Goal: Navigation & Orientation: Understand site structure

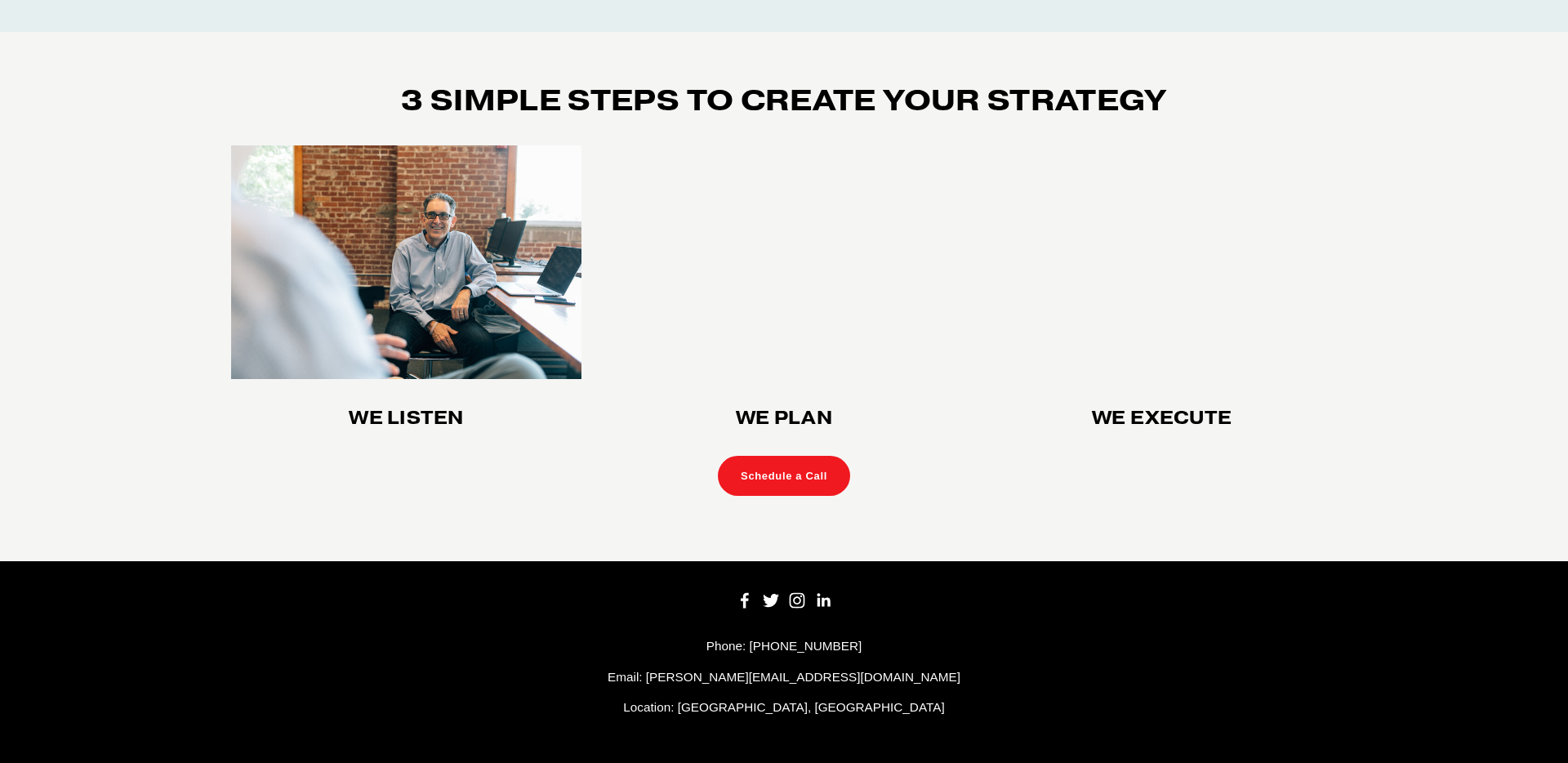
scroll to position [4561, 0]
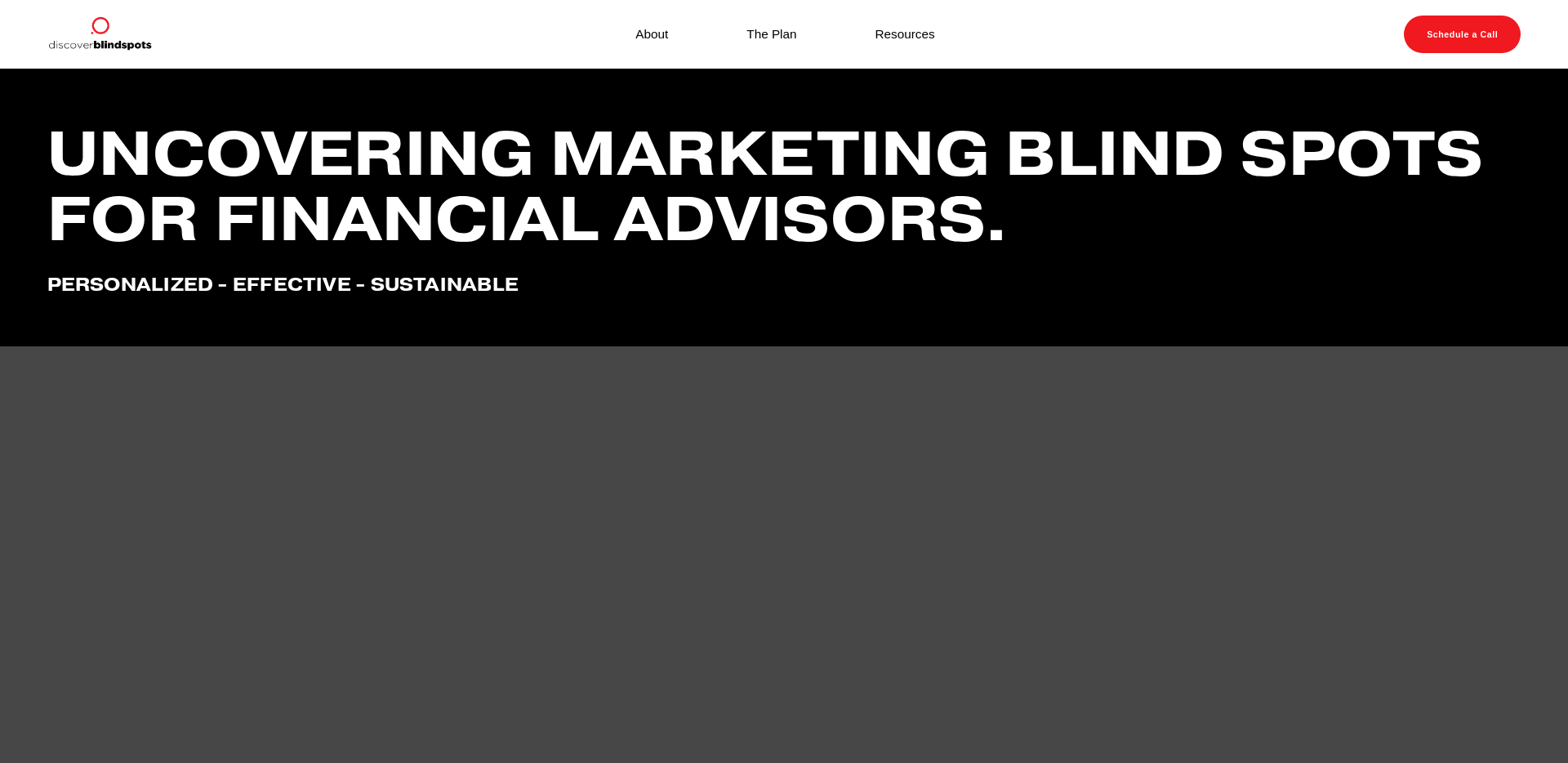
click at [658, 42] on link "About" at bounding box center [652, 35] width 33 height 23
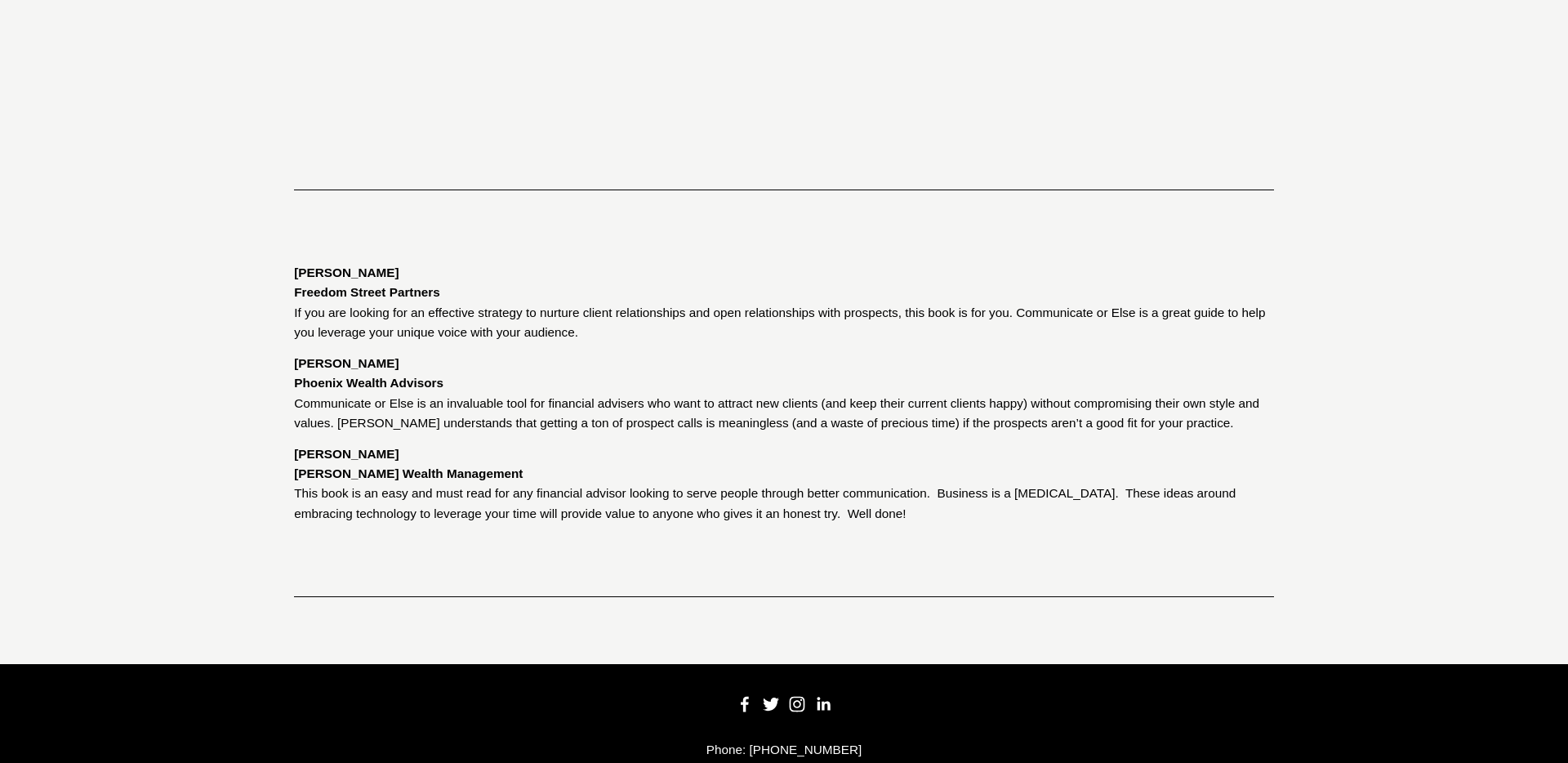
scroll to position [2718, 0]
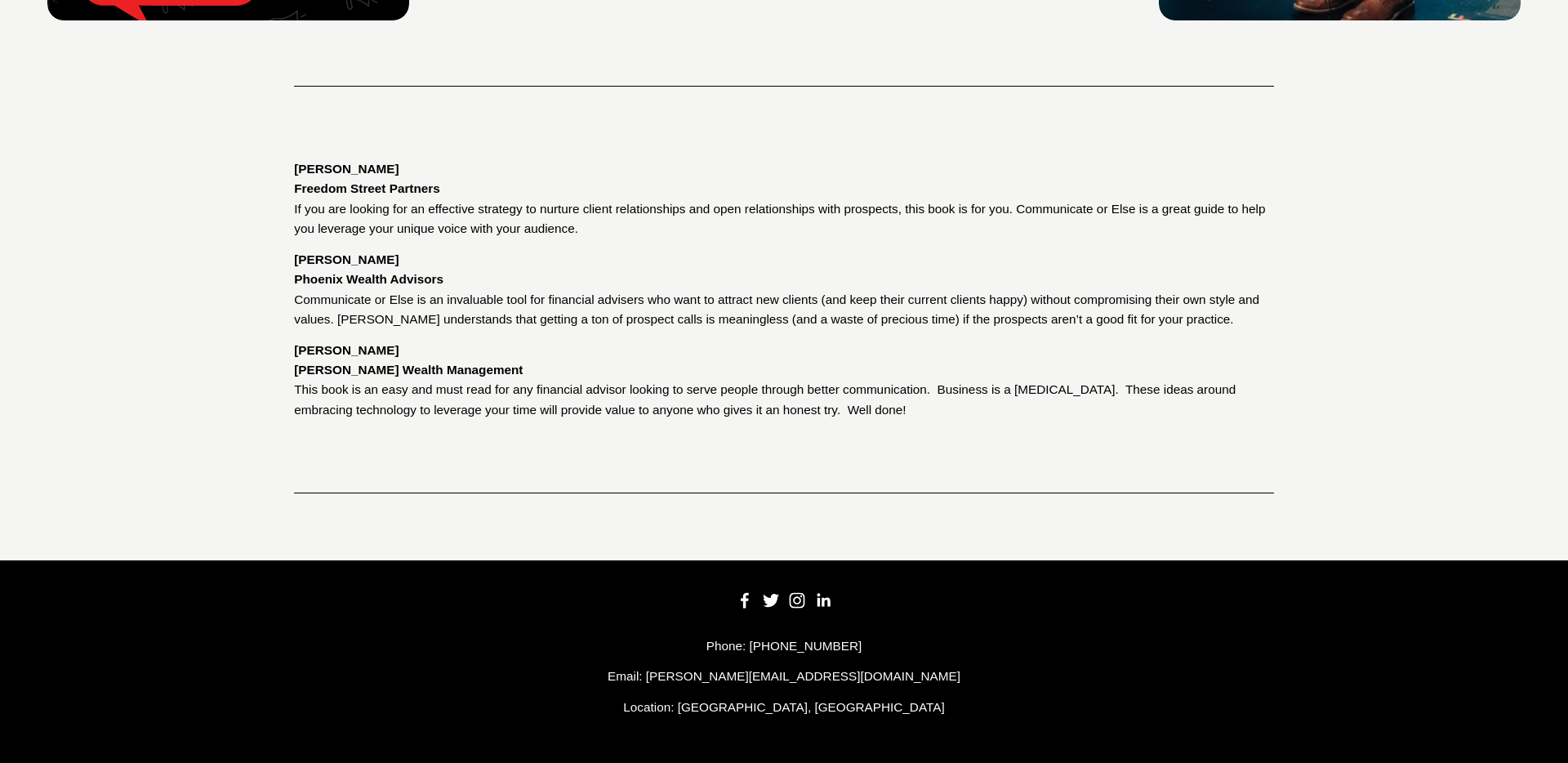
click at [795, 601] on use "Instagram" at bounding box center [797, 601] width 33 height 33
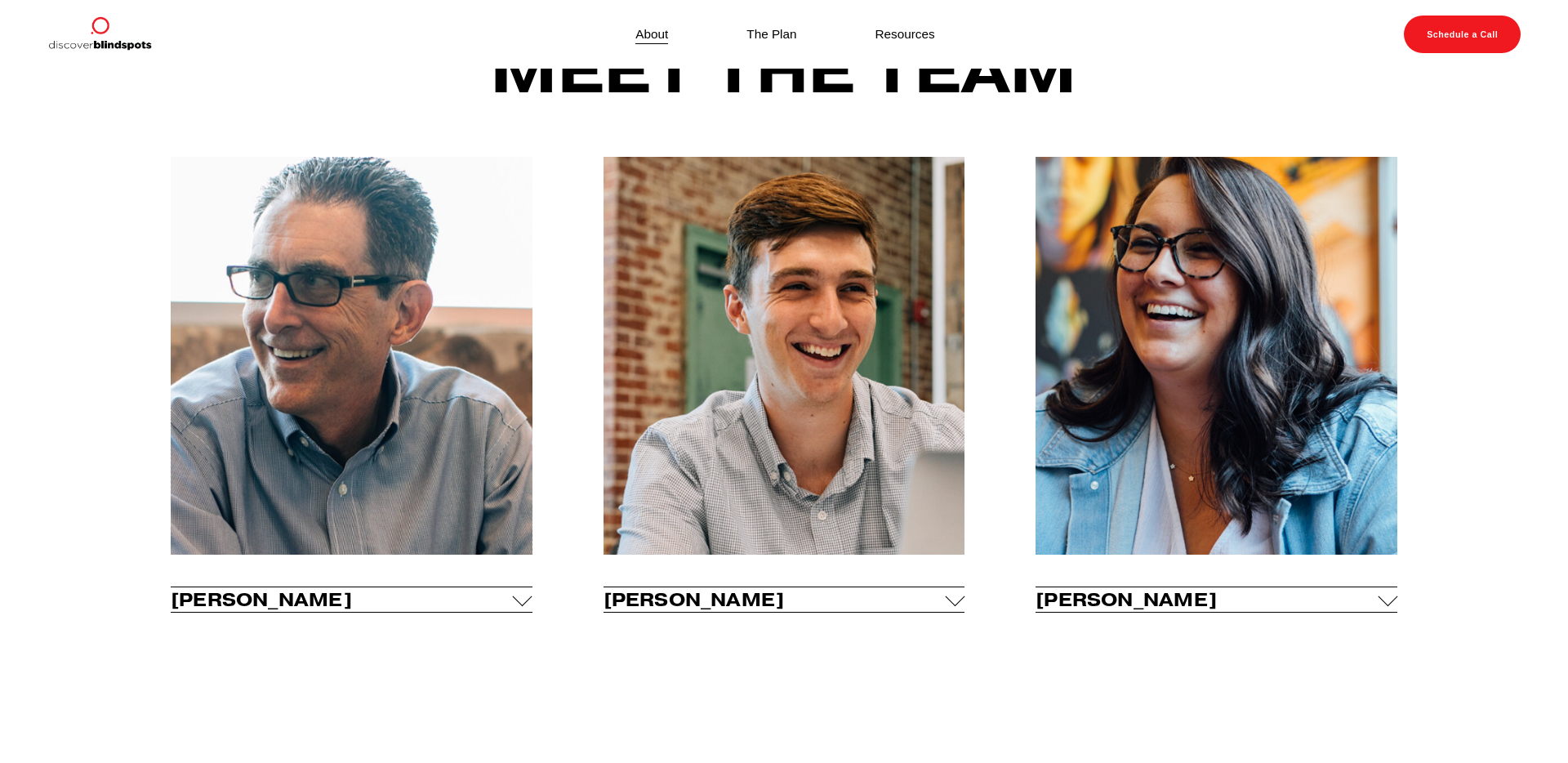
scroll to position [0, 0]
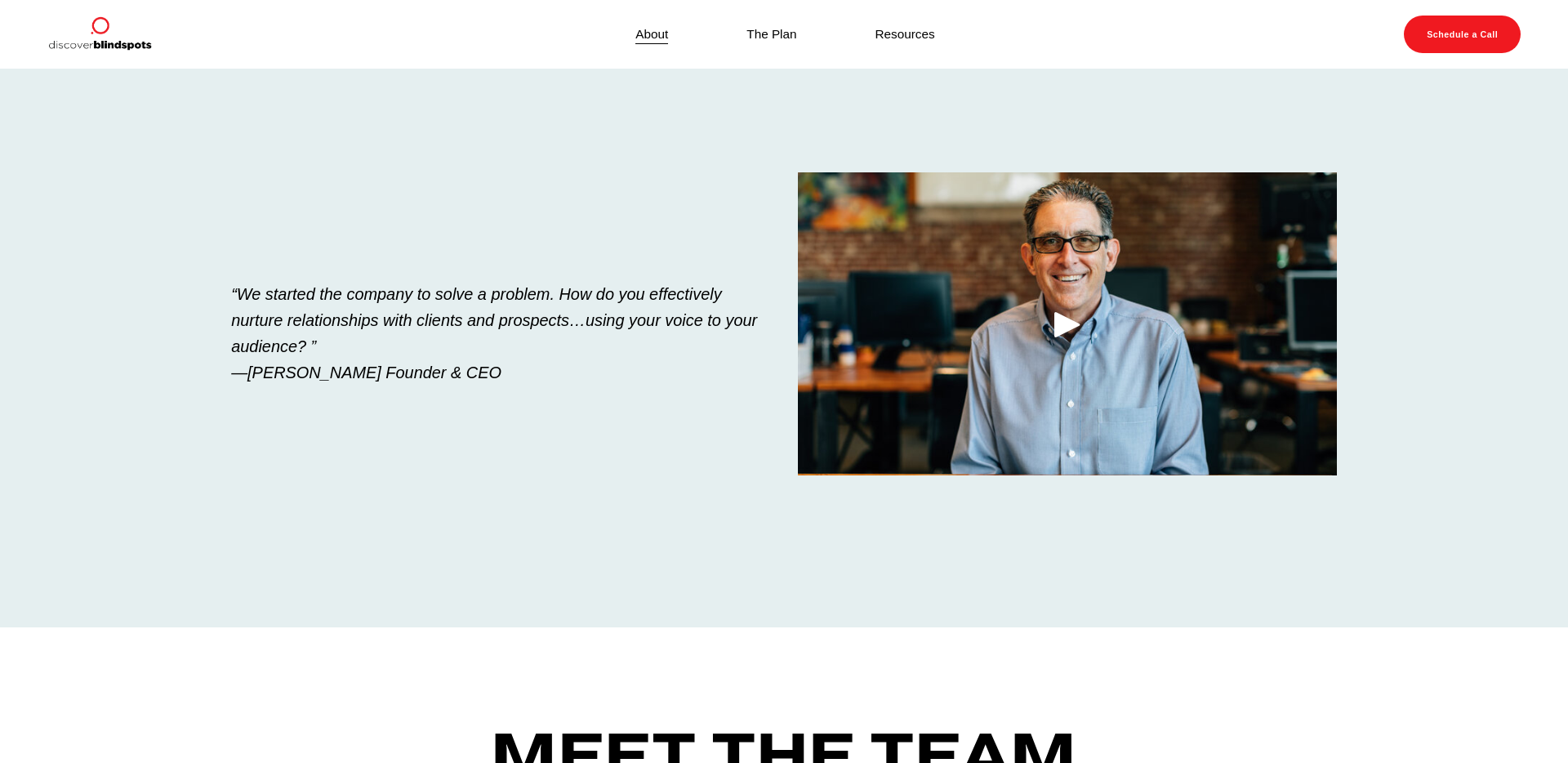
click at [774, 34] on link "The Plan" at bounding box center [771, 35] width 50 height 23
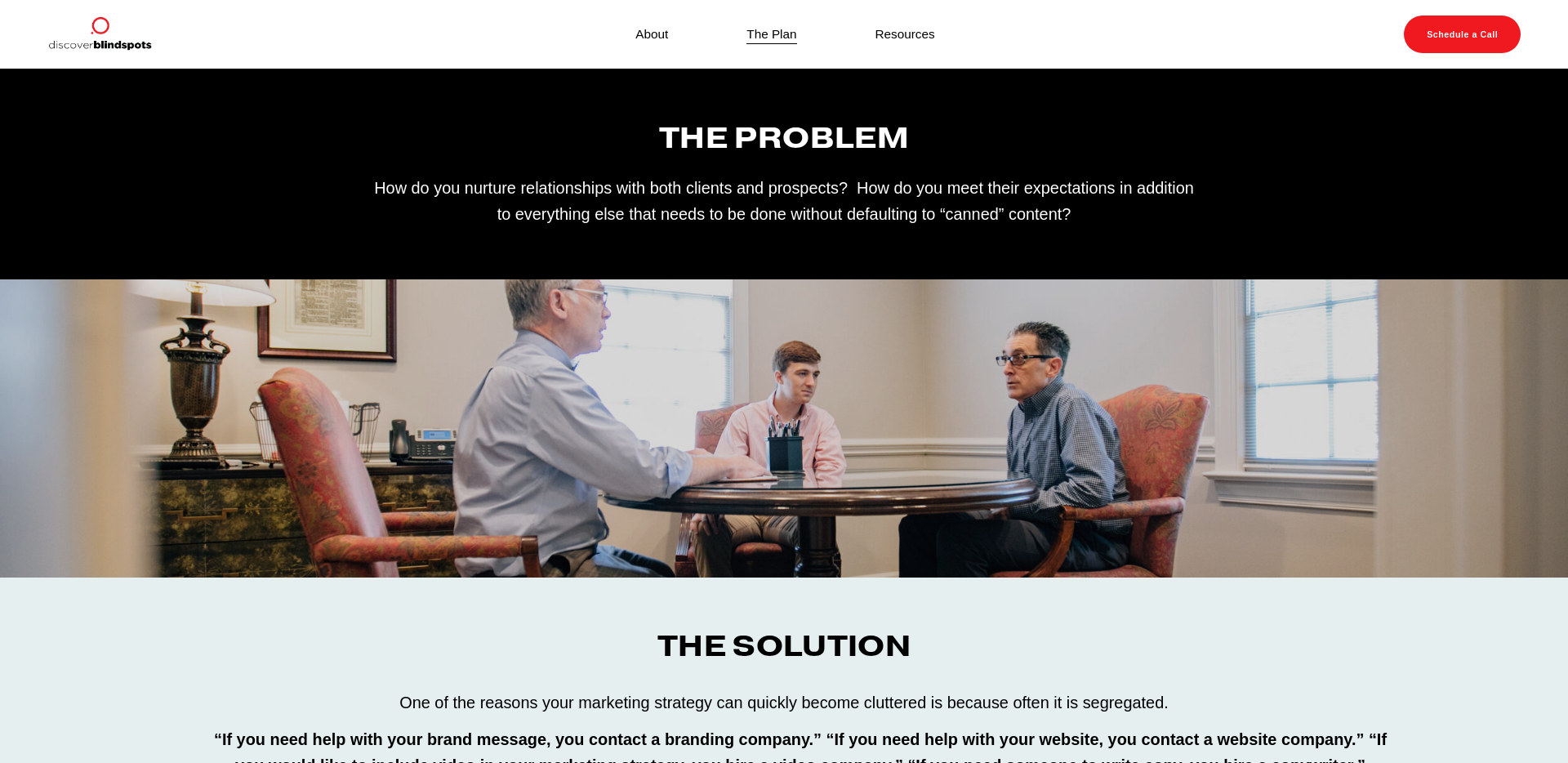
click at [922, 30] on link "Resources" at bounding box center [905, 35] width 60 height 23
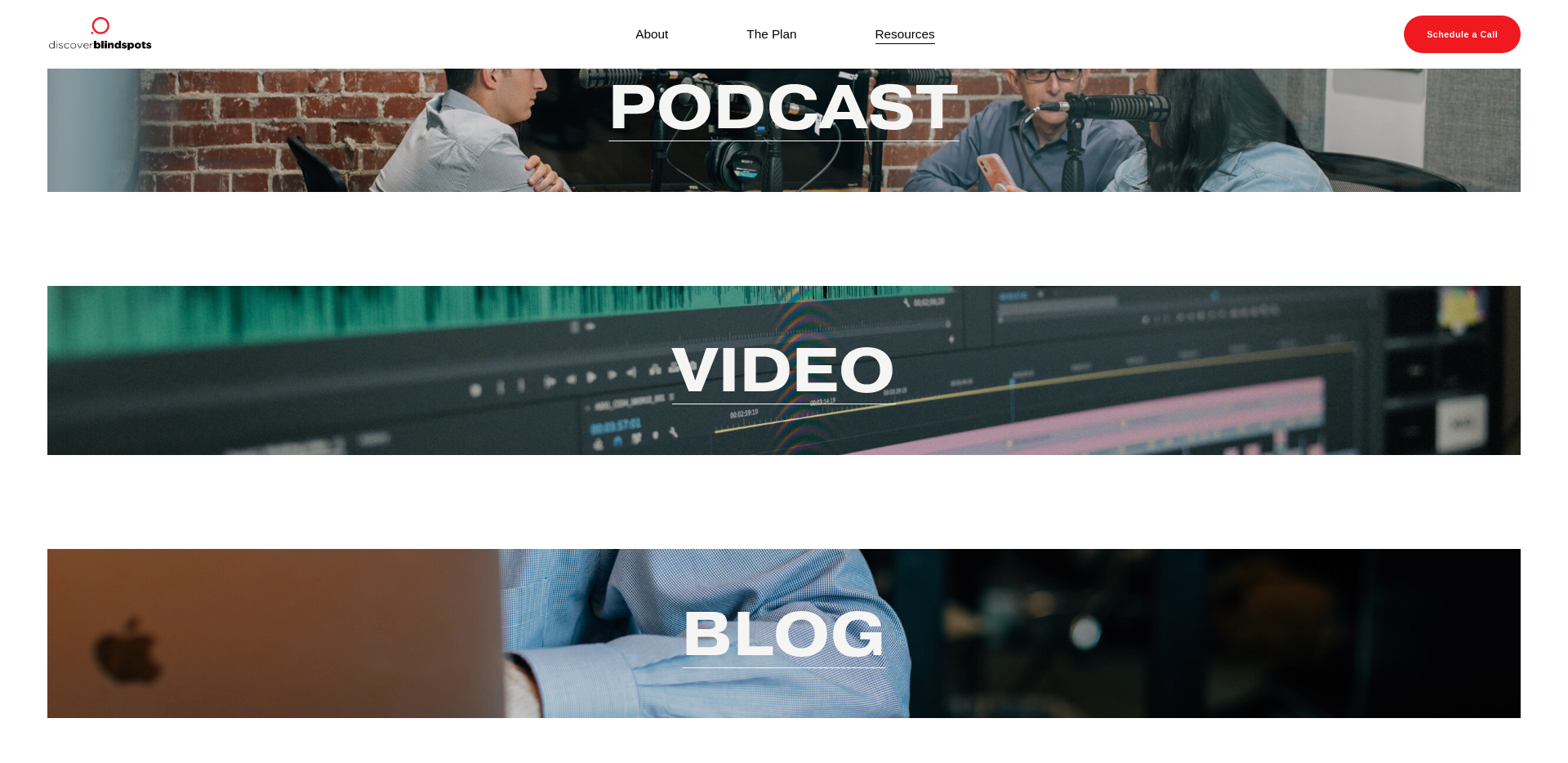
scroll to position [47, 0]
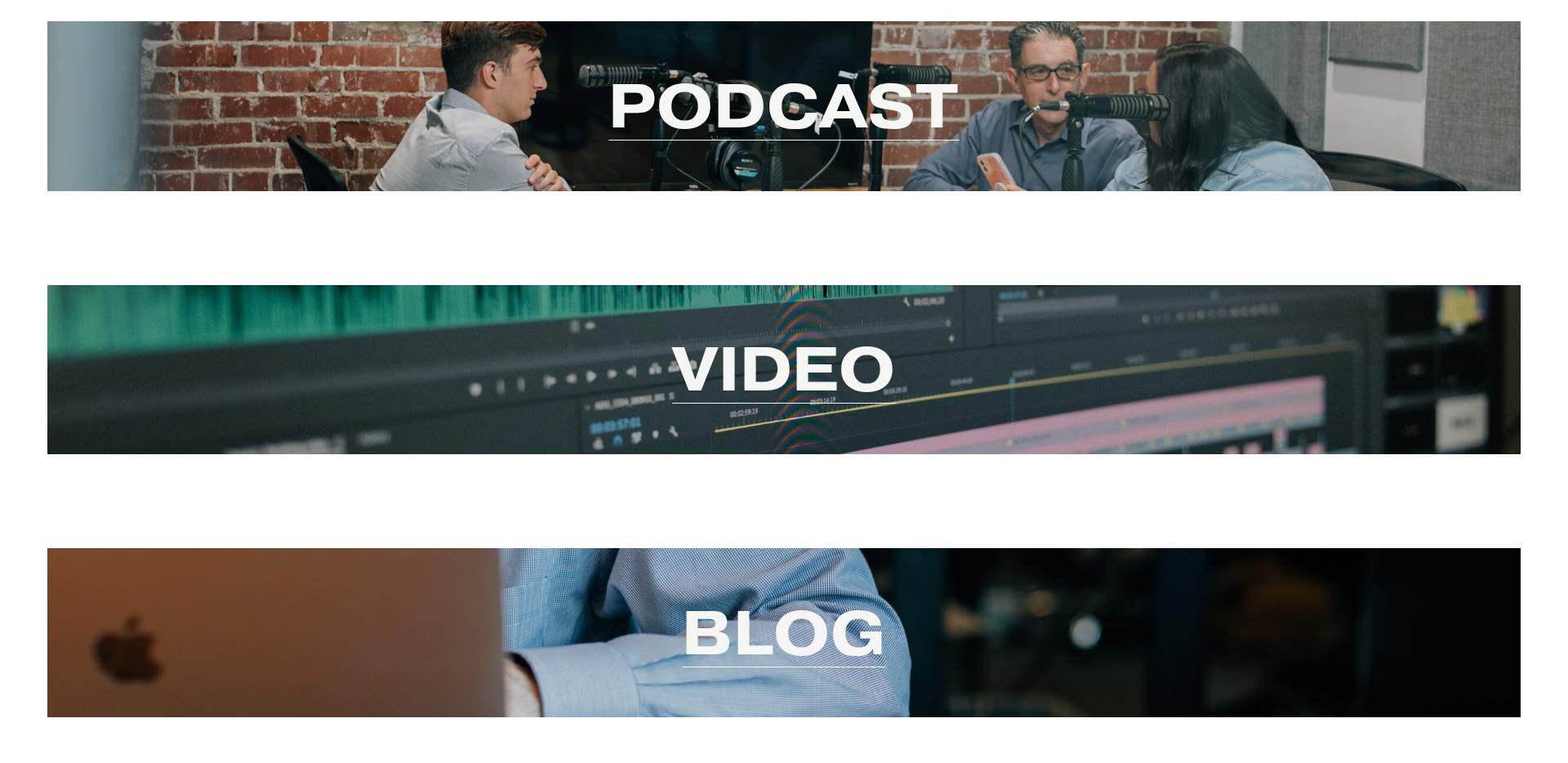
click at [735, 354] on link "Video" at bounding box center [783, 368] width 223 height 79
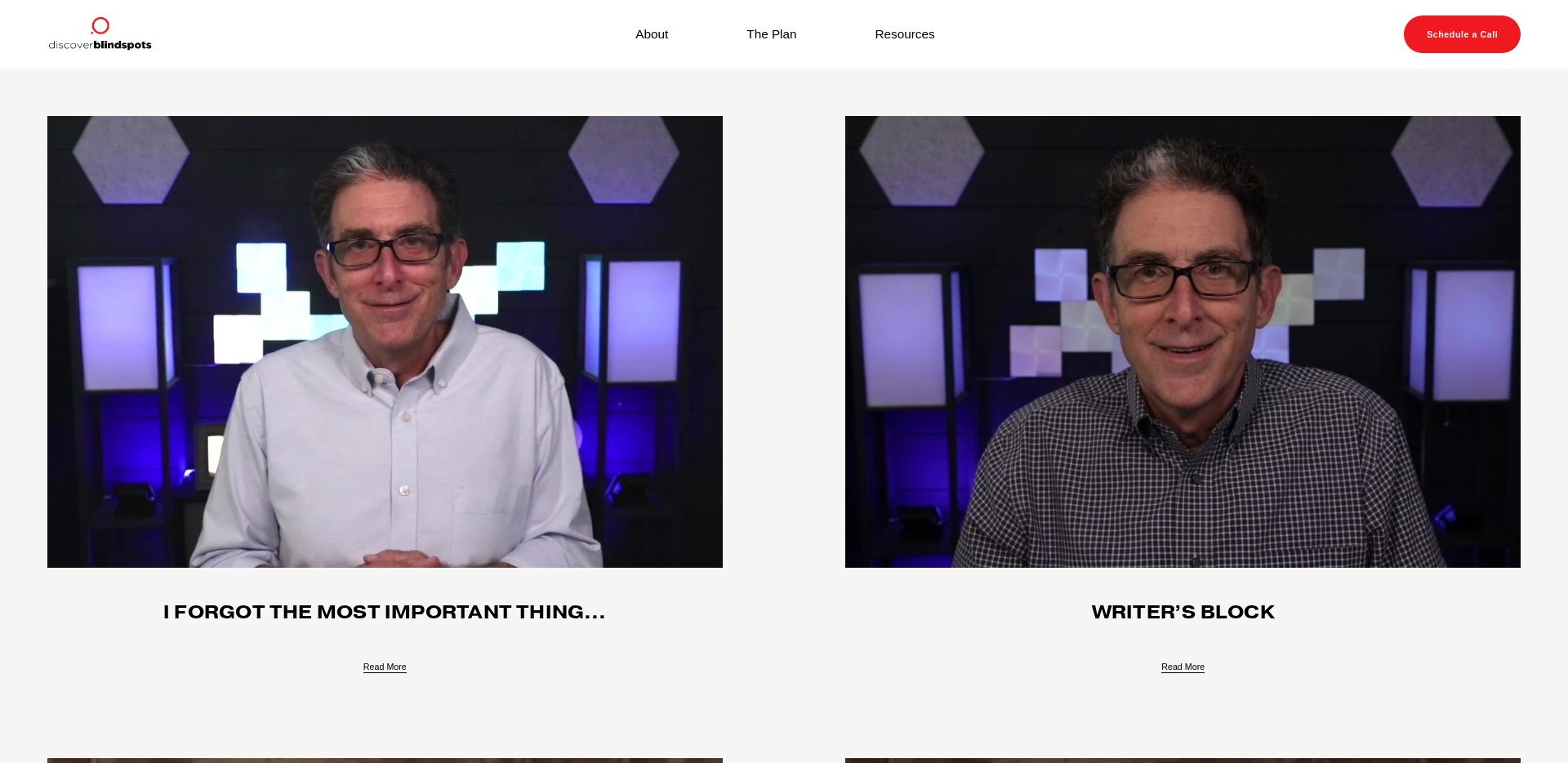
click at [908, 44] on link "Resources" at bounding box center [905, 35] width 60 height 23
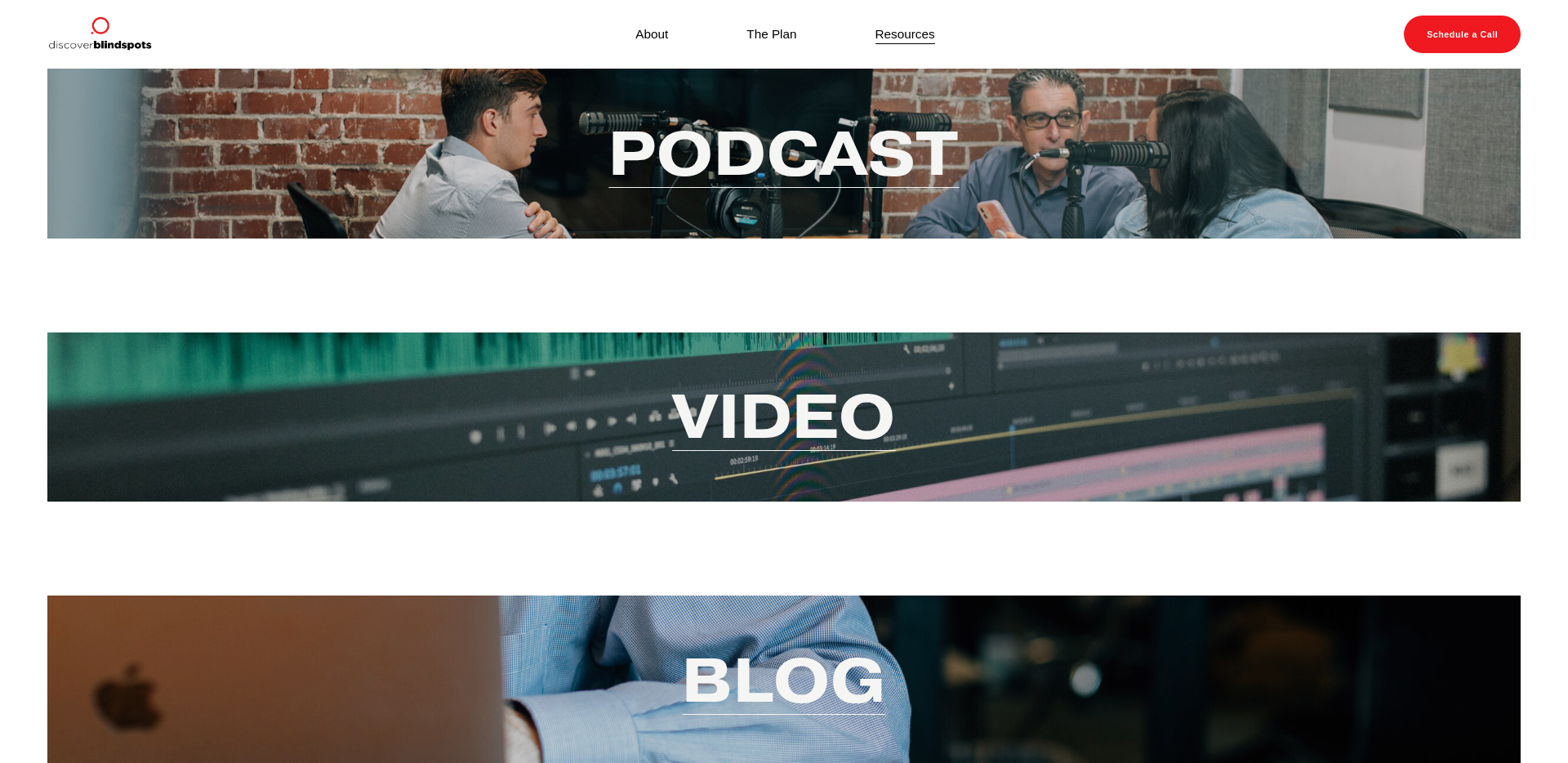
click at [769, 174] on link "Podcast" at bounding box center [783, 153] width 350 height 79
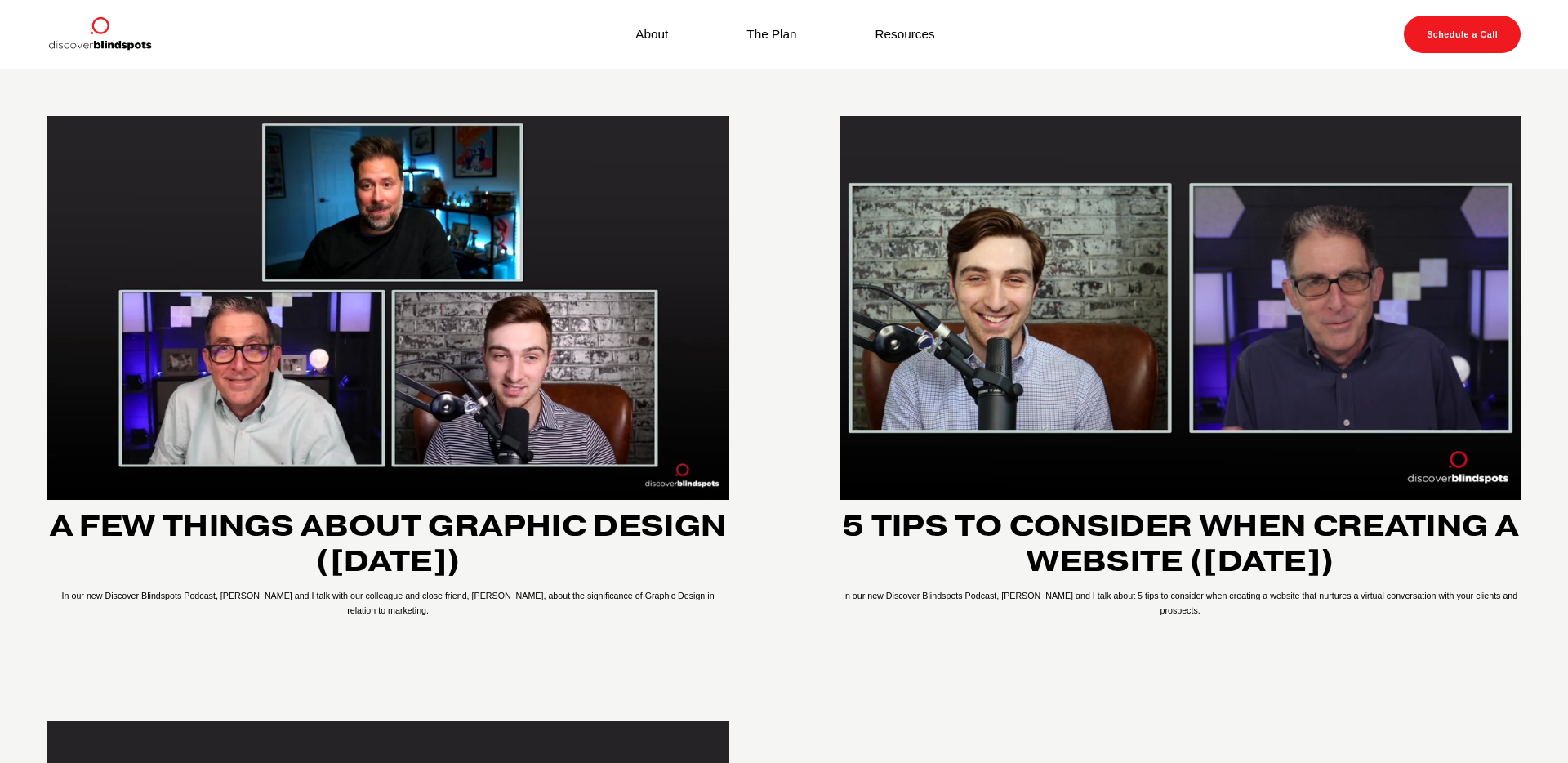
click at [659, 38] on link "About" at bounding box center [652, 35] width 33 height 23
